Goal: Task Accomplishment & Management: Complete application form

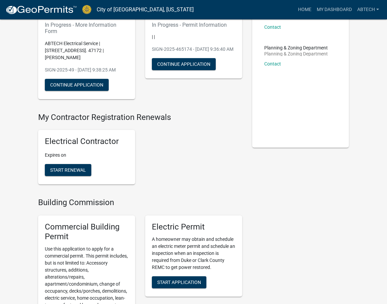
scroll to position [167, 0]
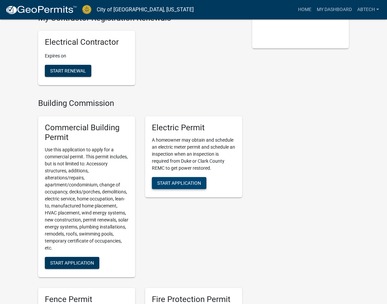
click at [185, 185] on span "Start Application" at bounding box center [179, 182] width 44 height 5
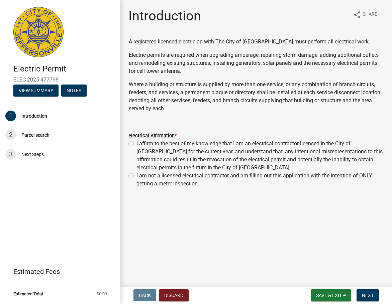
click at [136, 145] on label "I affirm to the best of my knowledge that I am an electrical contractor license…" at bounding box center [259, 156] width 247 height 32
click at [136, 144] on input "I affirm to the best of my knowledge that I am an electrical contractor license…" at bounding box center [138, 142] width 4 height 4
radio input "true"
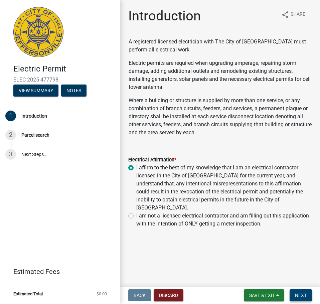
click at [309, 295] on button "Next" at bounding box center [301, 295] width 22 height 12
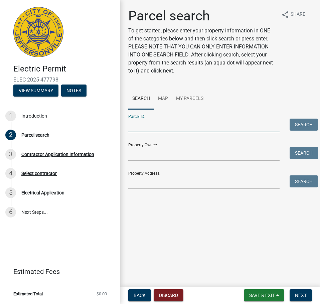
click at [148, 127] on input "Parcel ID:" at bounding box center [203, 126] width 151 height 14
click at [139, 124] on input "Parcel ID:" at bounding box center [203, 126] width 151 height 14
paste input "102102000477000009"
type input "102102000477000009"
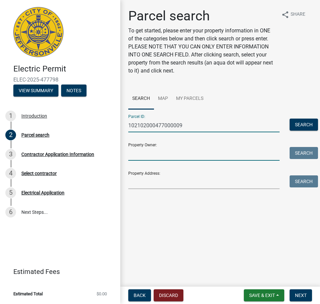
click at [146, 156] on input "Property Owner:" at bounding box center [203, 154] width 151 height 14
click at [138, 153] on input "Property Owner:" at bounding box center [203, 154] width 151 height 14
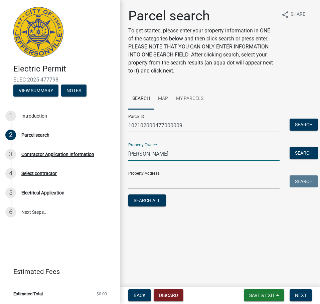
type input "[PERSON_NAME]"
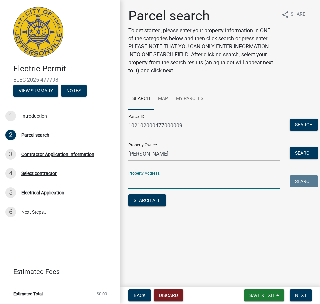
click at [156, 183] on input "Property Address:" at bounding box center [203, 182] width 151 height 14
type input "3604 Palmetto Dunes"
click at [130, 201] on button "Search All" at bounding box center [147, 201] width 38 height 12
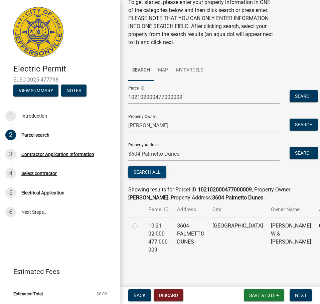
scroll to position [36, 0]
click at [140, 222] on label at bounding box center [140, 222] width 0 height 0
click at [140, 225] on input "radio" at bounding box center [142, 224] width 4 height 4
radio input "true"
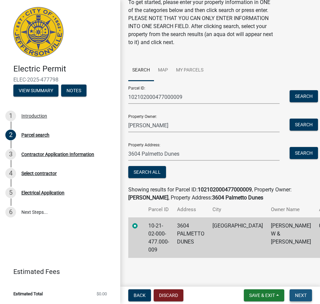
click at [303, 291] on button "Next" at bounding box center [301, 295] width 22 height 12
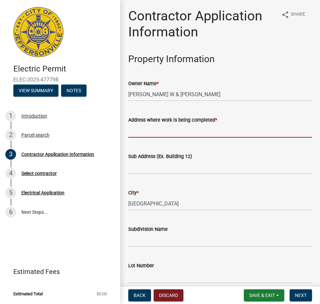
click at [162, 132] on input "Address where work is being completed *" at bounding box center [220, 131] width 184 height 14
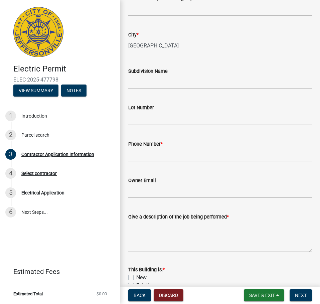
scroll to position [167, 0]
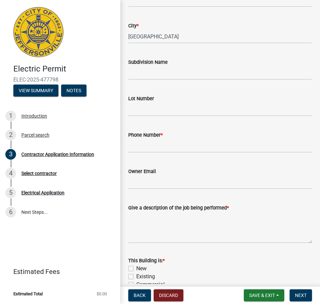
type input "3604 Palmetto Dunes"
click at [155, 147] on input "Phone Number *" at bounding box center [220, 146] width 184 height 14
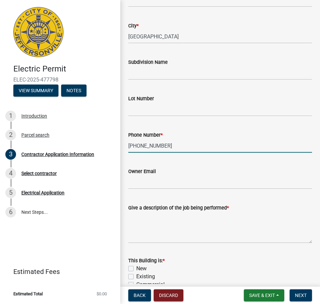
type input "[PHONE_NUMBER]"
click at [144, 177] on input "Owner Email" at bounding box center [220, 182] width 184 height 14
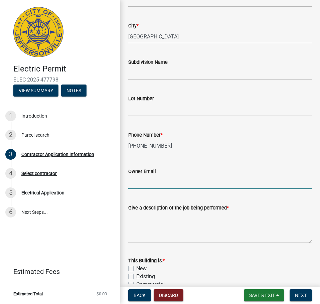
type input "C"
type input "[EMAIL_ADDRESS][DOMAIN_NAME]"
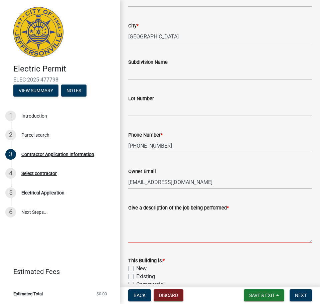
click at [143, 216] on textarea "Give a description of the job being performed *" at bounding box center [220, 227] width 184 height 31
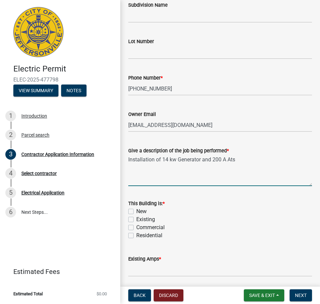
scroll to position [234, 0]
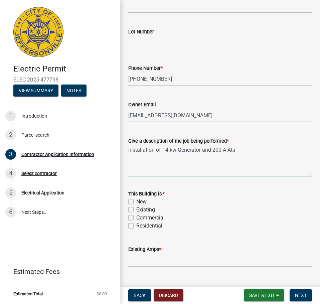
type textarea "Installation of 14 kw Generator and 200 A Ats"
click at [134, 211] on div "Existing" at bounding box center [220, 210] width 184 height 8
click at [136, 210] on label "Existing" at bounding box center [145, 210] width 19 height 8
click at [136, 210] on input "Existing" at bounding box center [138, 208] width 4 height 4
checkbox input "true"
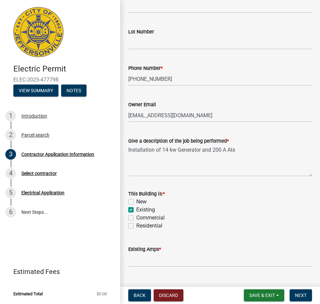
checkbox input "false"
checkbox input "true"
checkbox input "false"
click at [136, 226] on label "Residential" at bounding box center [149, 226] width 26 height 8
click at [136, 226] on input "Residential" at bounding box center [138, 224] width 4 height 4
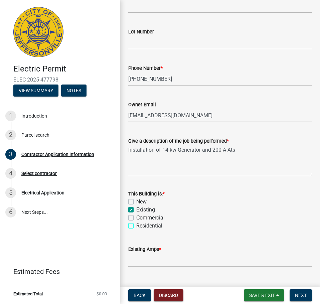
checkbox input "true"
checkbox input "false"
checkbox input "true"
checkbox input "false"
checkbox input "true"
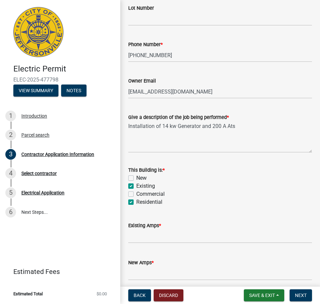
scroll to position [286, 0]
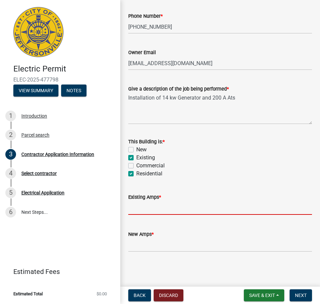
click at [147, 209] on input "text" at bounding box center [220, 208] width 184 height 14
type input "200"
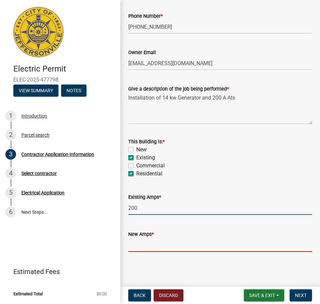
click at [141, 247] on input "text" at bounding box center [220, 245] width 184 height 14
type input "200"
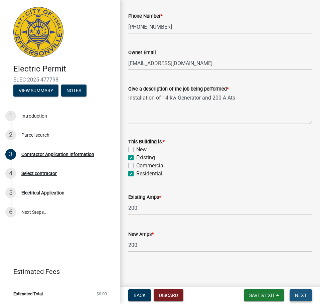
click at [305, 296] on span "Next" at bounding box center [301, 295] width 12 height 5
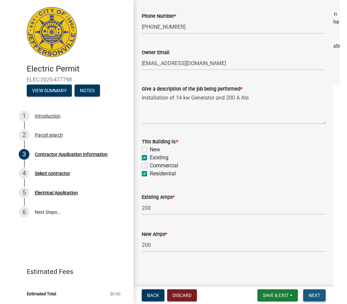
scroll to position [0, 0]
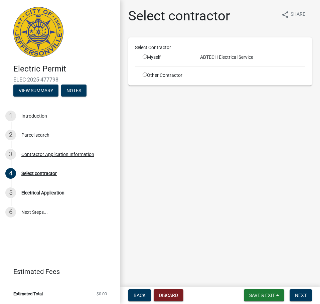
click at [146, 56] on input "radio" at bounding box center [145, 56] width 4 height 4
radio input "true"
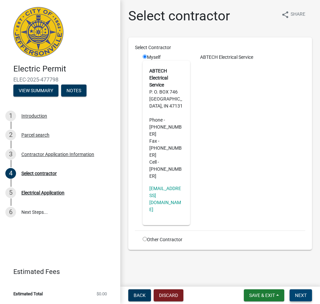
click at [305, 295] on span "Next" at bounding box center [301, 295] width 12 height 5
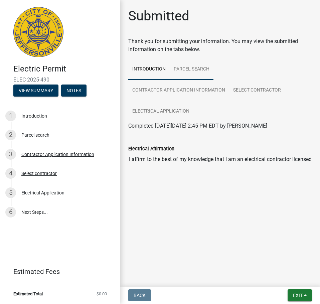
click at [186, 70] on link "Parcel search" at bounding box center [192, 69] width 44 height 21
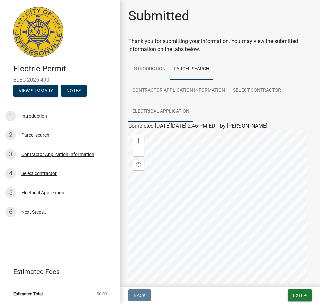
click at [162, 110] on link "Electrical Application" at bounding box center [160, 111] width 65 height 21
click at [152, 137] on link "Electrical Application" at bounding box center [152, 134] width 49 height 6
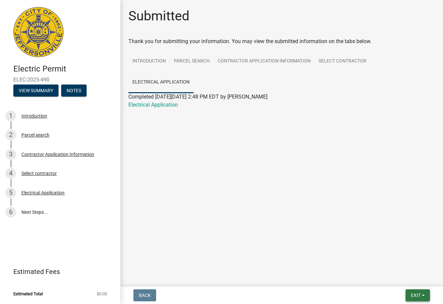
click at [386, 297] on button "Exit" at bounding box center [417, 295] width 24 height 12
click at [386, 279] on button "Save & Exit" at bounding box center [402, 278] width 53 height 16
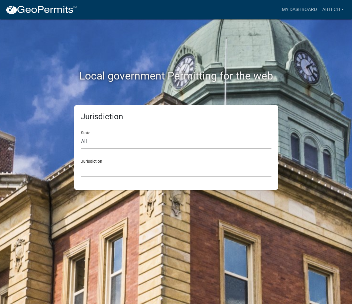
click at [100, 143] on select "All Colorado Georgia Indiana Iowa Kansas Minnesota Ohio South Carolina Wisconsin" at bounding box center [176, 142] width 191 height 14
select select "Indiana"
click at [81, 135] on select "All Colorado Georgia Indiana Iowa Kansas Minnesota Ohio South Carolina Wisconsin" at bounding box center [176, 142] width 191 height 14
click at [93, 171] on select "City of Charlestown, Indiana City of Jeffersonville, Indiana City of Logansport…" at bounding box center [176, 170] width 191 height 14
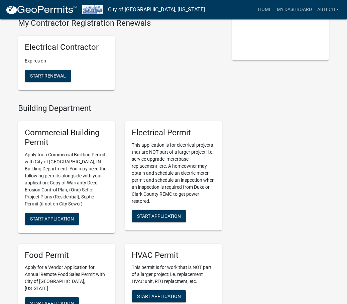
scroll to position [167, 0]
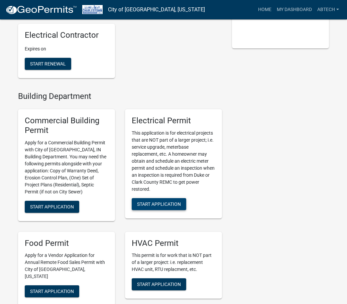
click at [160, 204] on span "Start Application" at bounding box center [159, 203] width 44 height 5
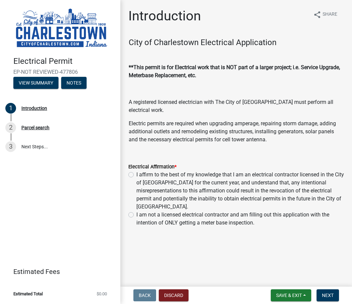
click at [136, 175] on label "I affirm to the best of my knowledge that I am an electrical contractor license…" at bounding box center [240, 191] width 208 height 40
click at [136, 175] on input "I affirm to the best of my knowledge that I am an electrical contractor license…" at bounding box center [138, 173] width 4 height 4
radio input "true"
click at [327, 294] on span "Next" at bounding box center [328, 295] width 12 height 5
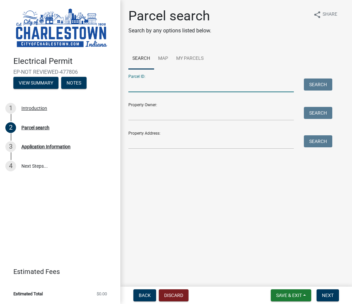
click at [137, 87] on input "Parcel ID:" at bounding box center [210, 86] width 165 height 14
click at [158, 84] on input "Parcel ID:" at bounding box center [210, 86] width 165 height 14
paste input "100622400052000027"
type input "100622400052000027"
click at [308, 83] on button "Search" at bounding box center [318, 85] width 28 height 12
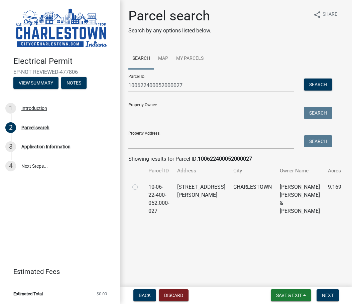
click at [135, 190] on div at bounding box center [136, 187] width 8 height 8
click at [140, 183] on label at bounding box center [140, 183] width 0 height 0
click at [140, 187] on input "radio" at bounding box center [142, 185] width 4 height 4
radio input "true"
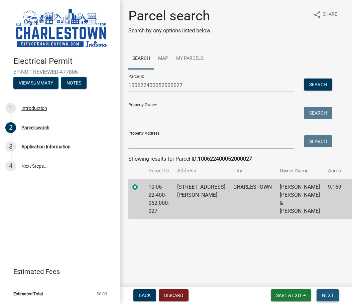
click at [322, 292] on button "Next" at bounding box center [328, 295] width 22 height 12
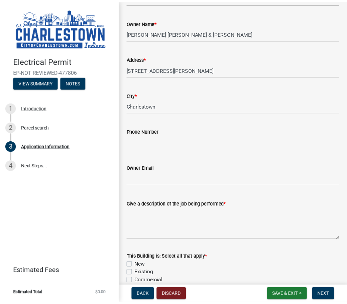
scroll to position [100, 0]
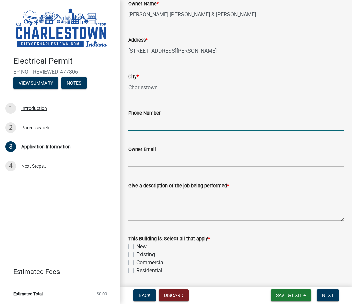
click at [148, 122] on input "Phone Number" at bounding box center [236, 124] width 216 height 14
type input "317-847-5094"
click at [153, 156] on input "Owner Email" at bounding box center [236, 160] width 216 height 14
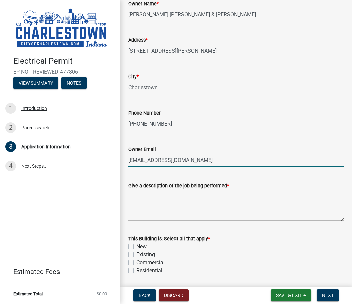
type input "tadbitnerdy@gmail.com"
click at [150, 202] on textarea "Give a description of the job being performed *" at bounding box center [236, 205] width 216 height 31
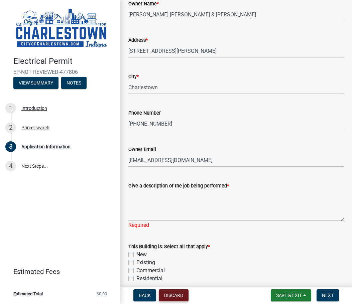
click at [177, 297] on button "Discard" at bounding box center [174, 295] width 30 height 12
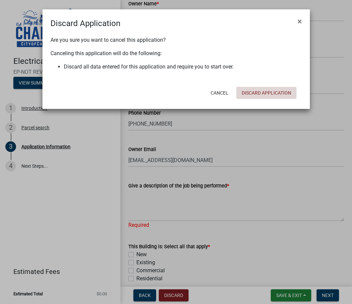
click at [262, 96] on button "Discard Application" at bounding box center [266, 93] width 60 height 12
